Goal: Transaction & Acquisition: Purchase product/service

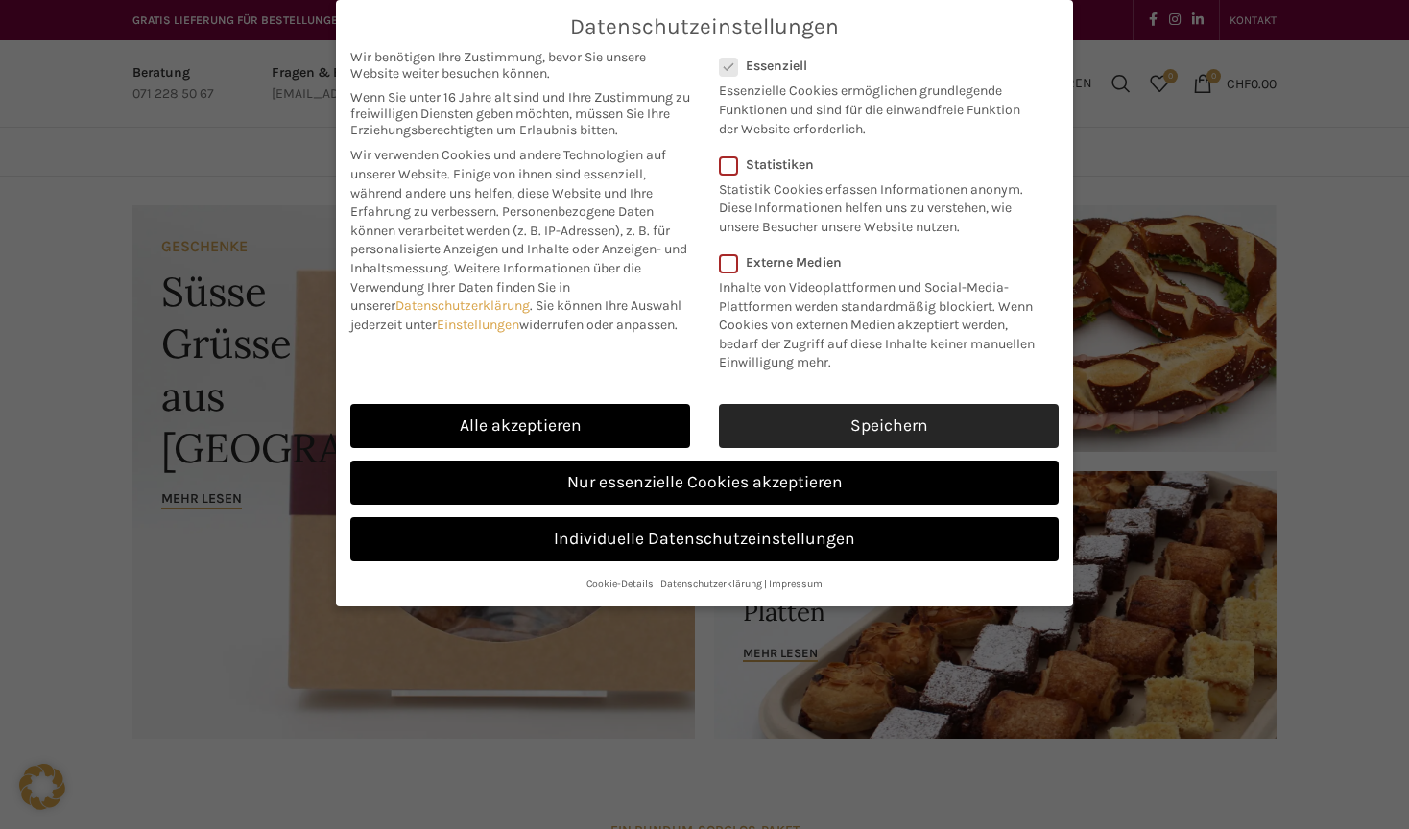
click at [819, 404] on link "Speichern" at bounding box center [889, 426] width 340 height 44
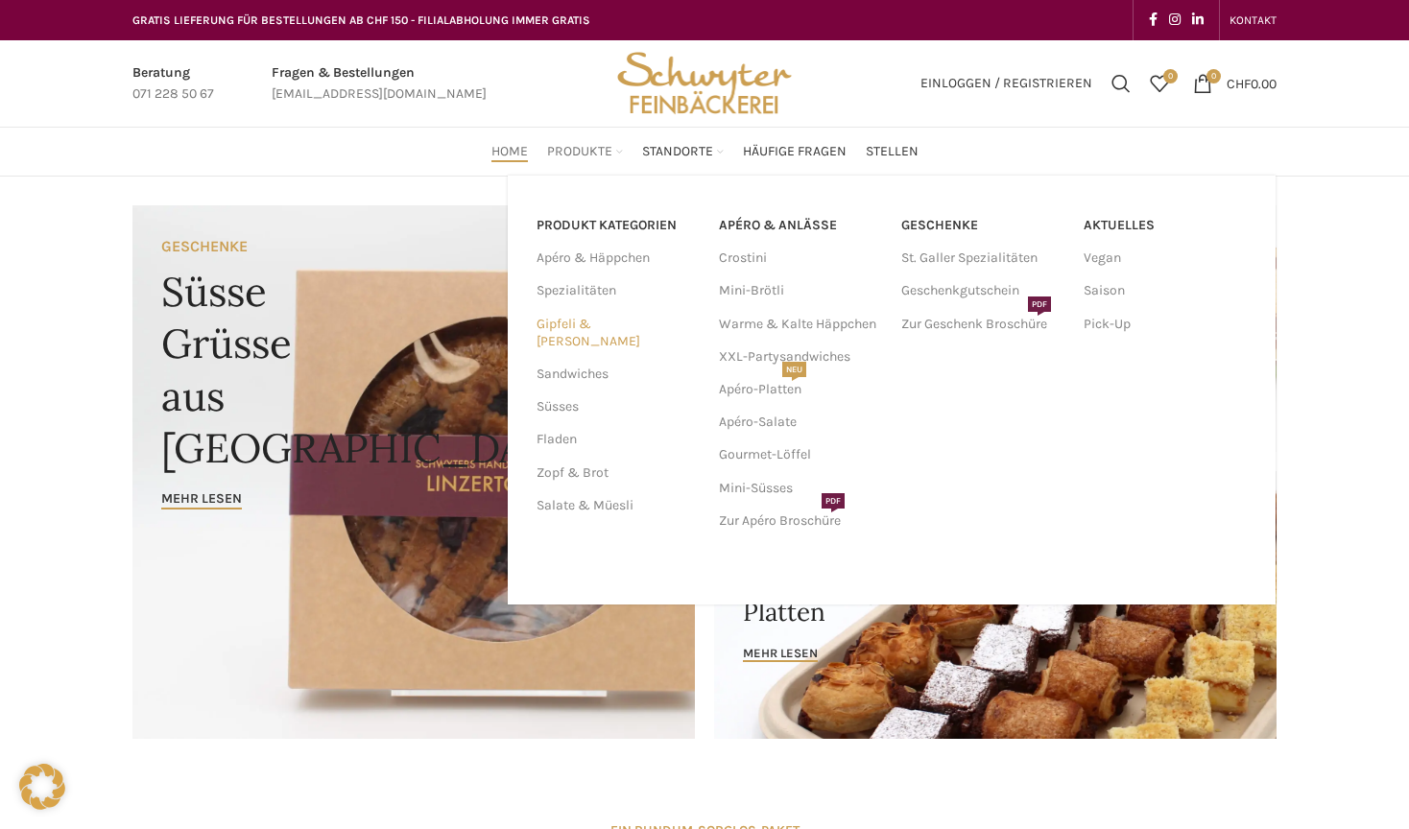
click at [586, 321] on link "Gipfeli & [PERSON_NAME]" at bounding box center [615, 333] width 159 height 50
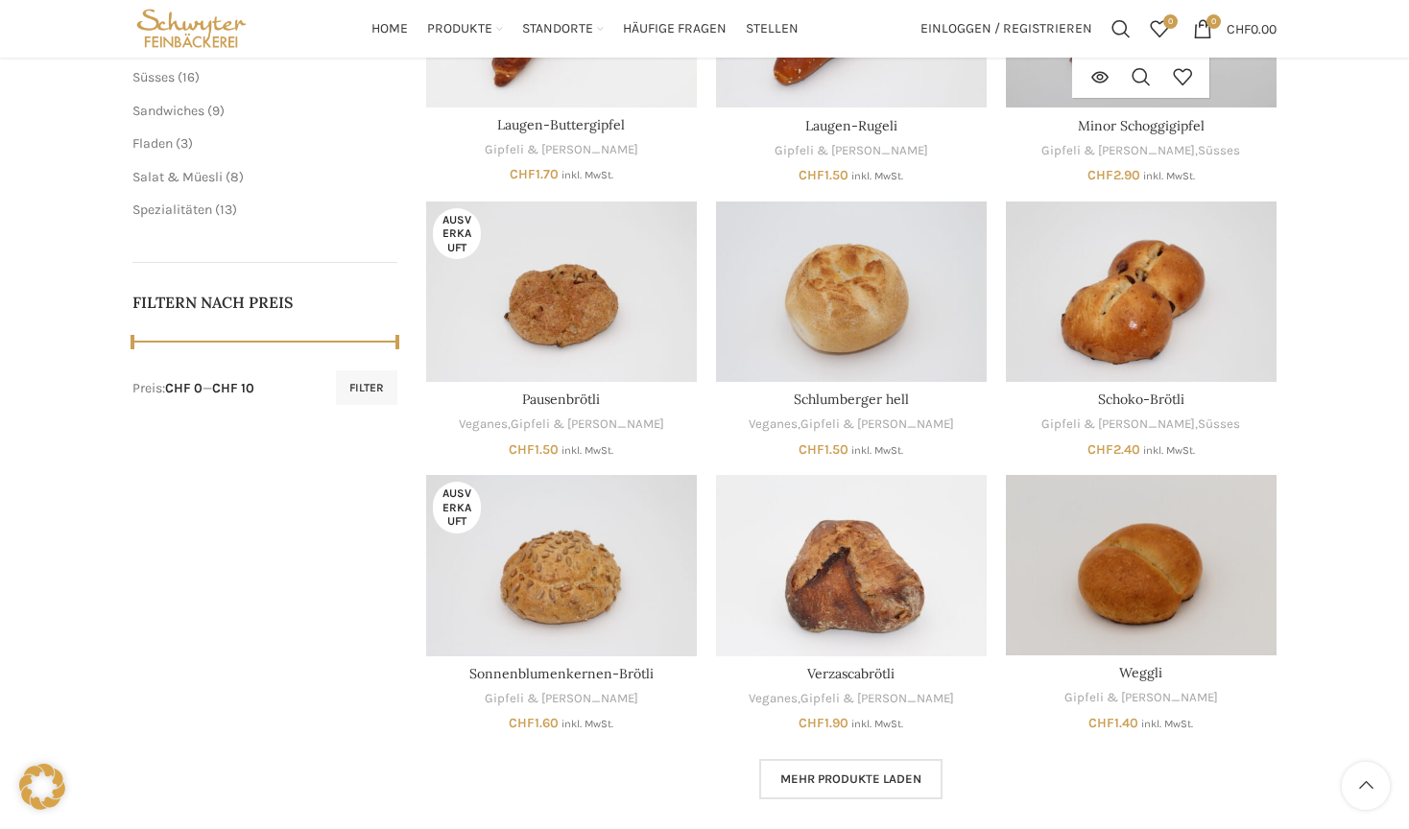
scroll to position [274, 0]
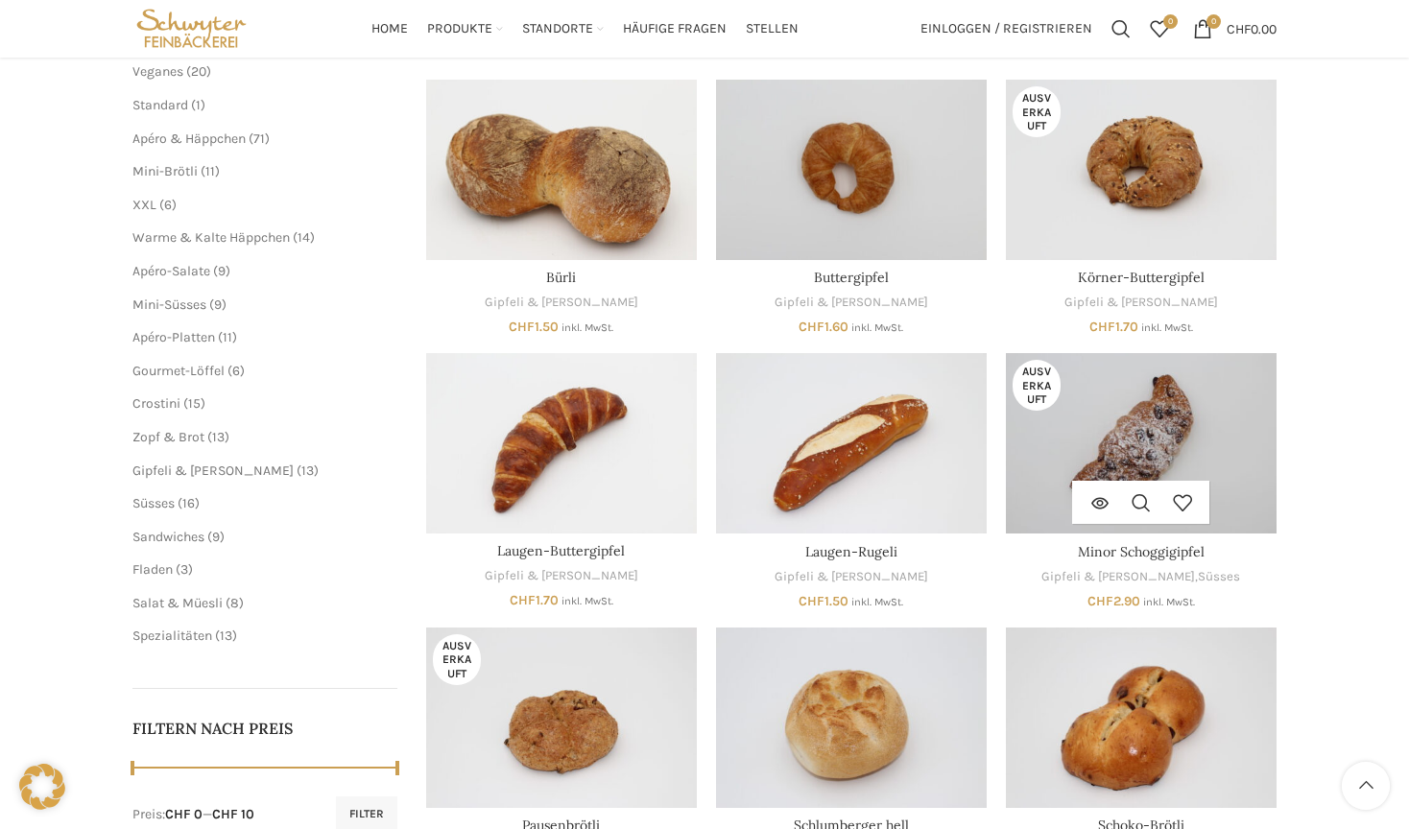
click at [1138, 412] on img "Minor Schoggigipfel" at bounding box center [1141, 443] width 271 height 180
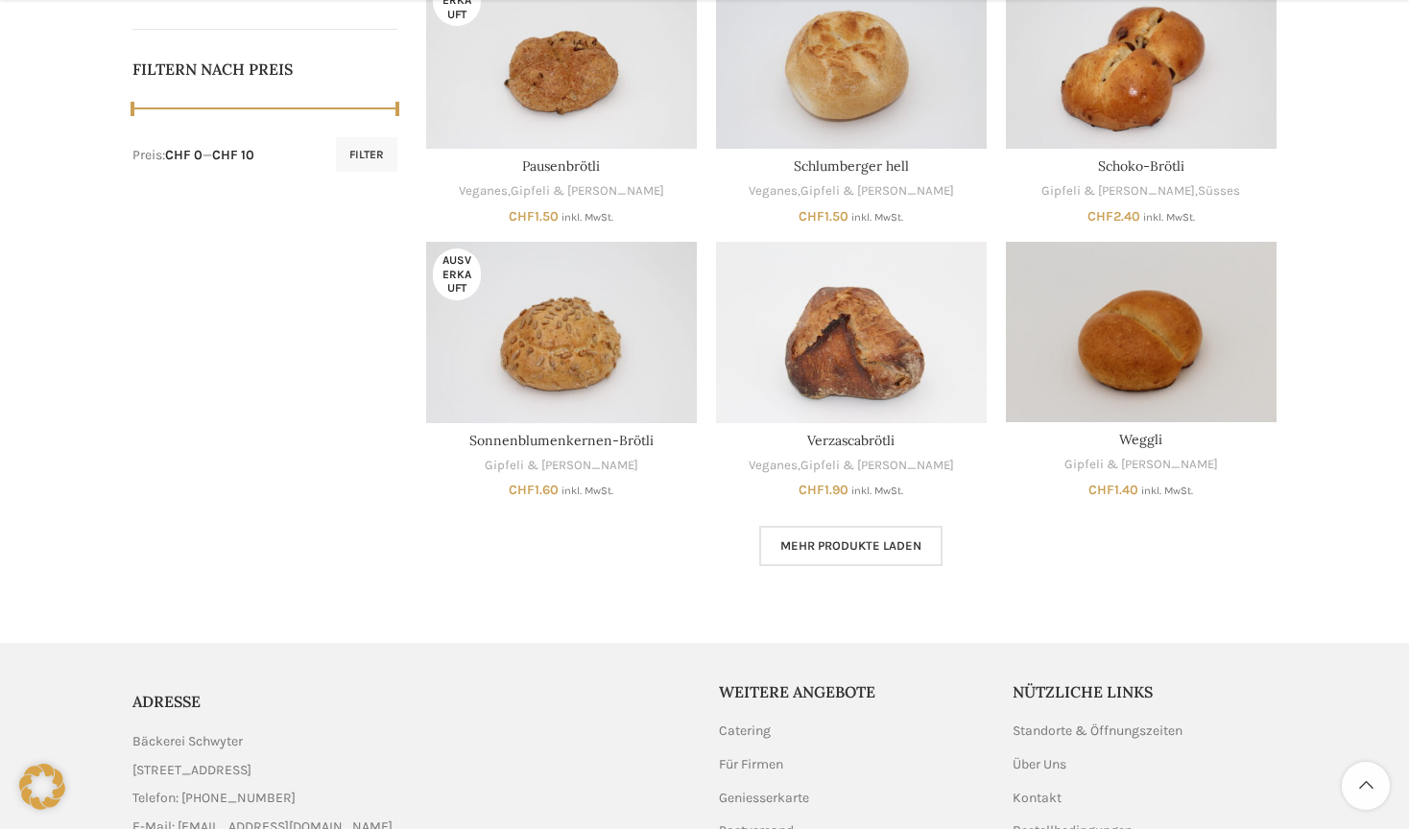
scroll to position [948, 0]
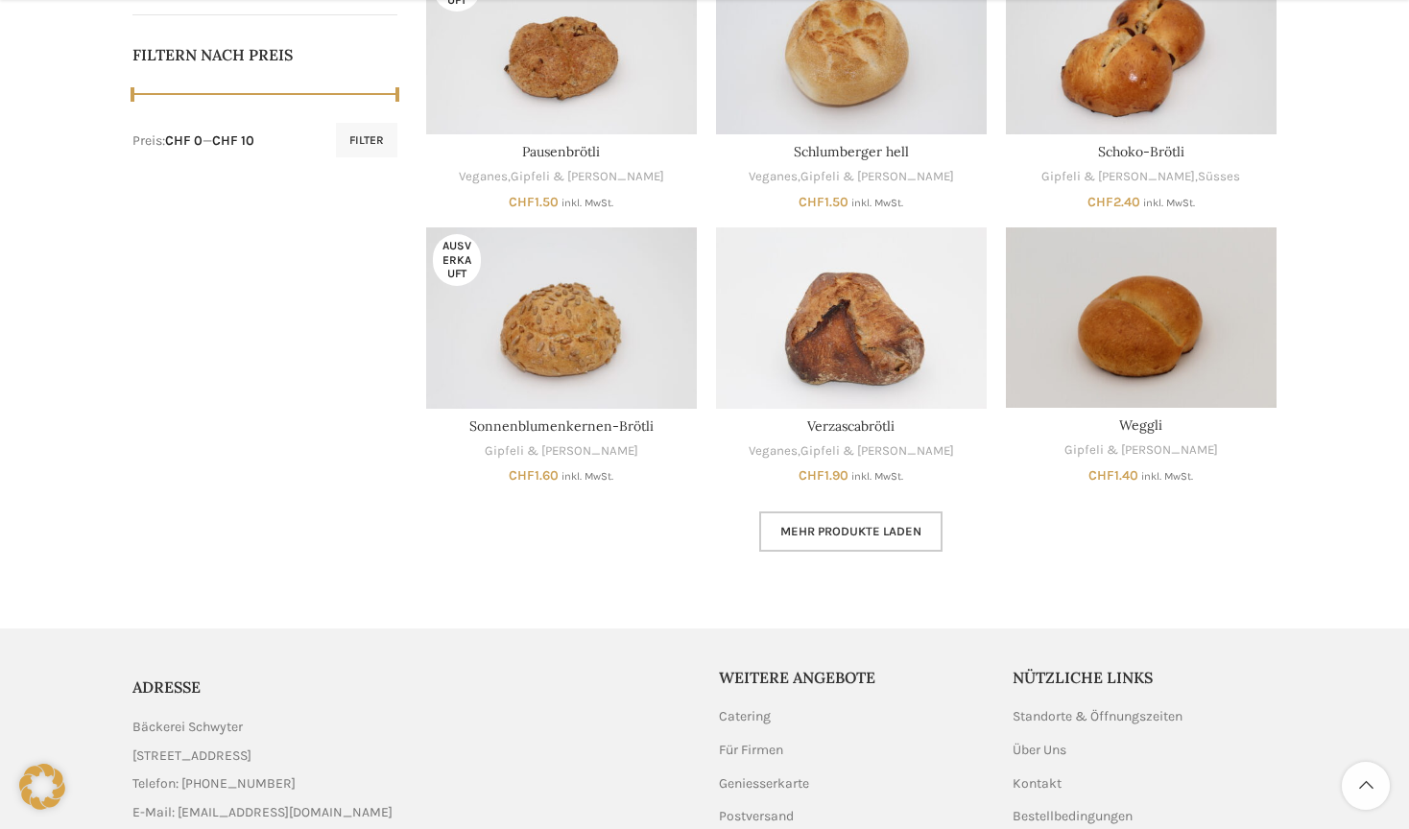
click at [831, 528] on span "Mehr Produkte laden" at bounding box center [850, 531] width 141 height 15
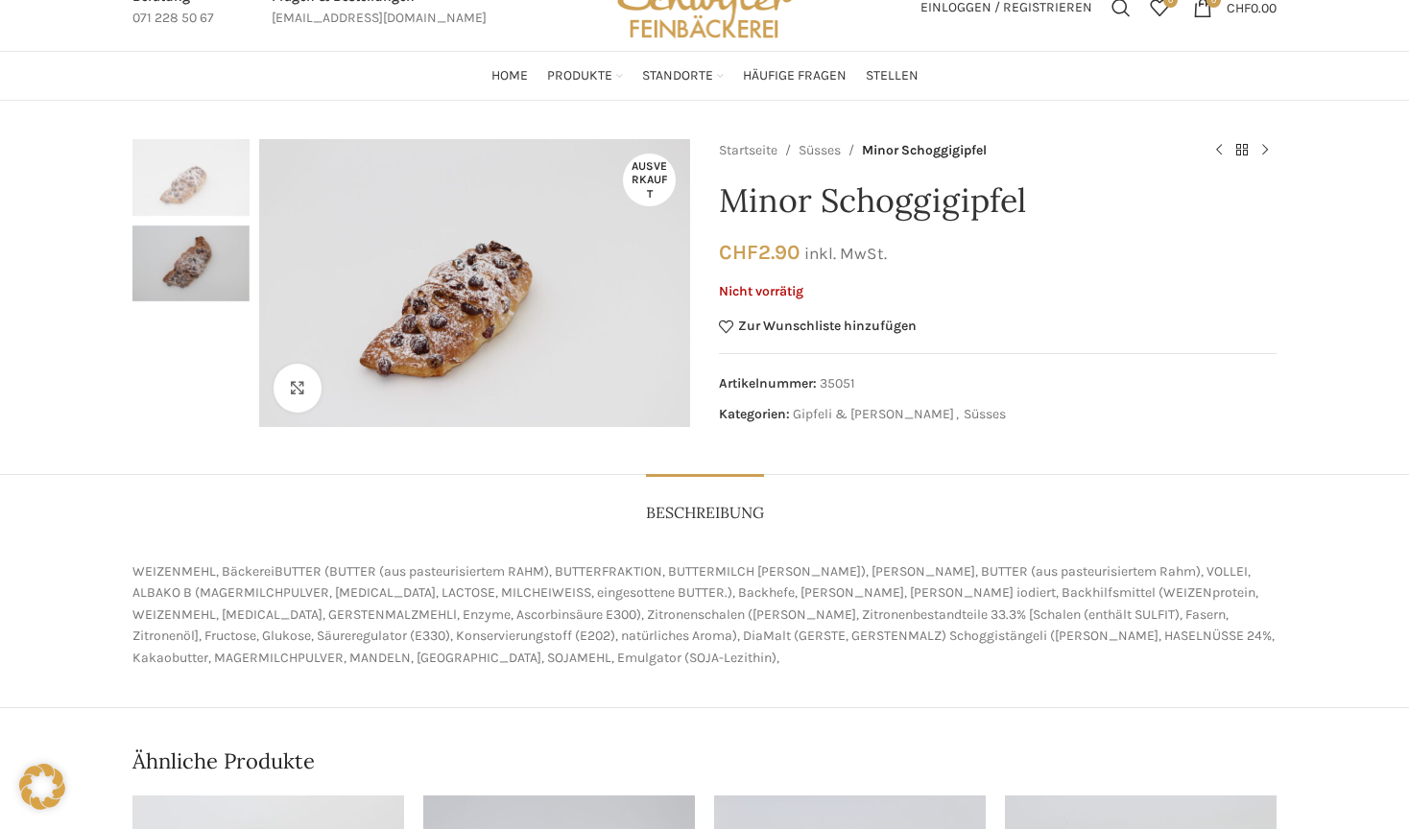
scroll to position [70, 0]
